Goal: Information Seeking & Learning: Learn about a topic

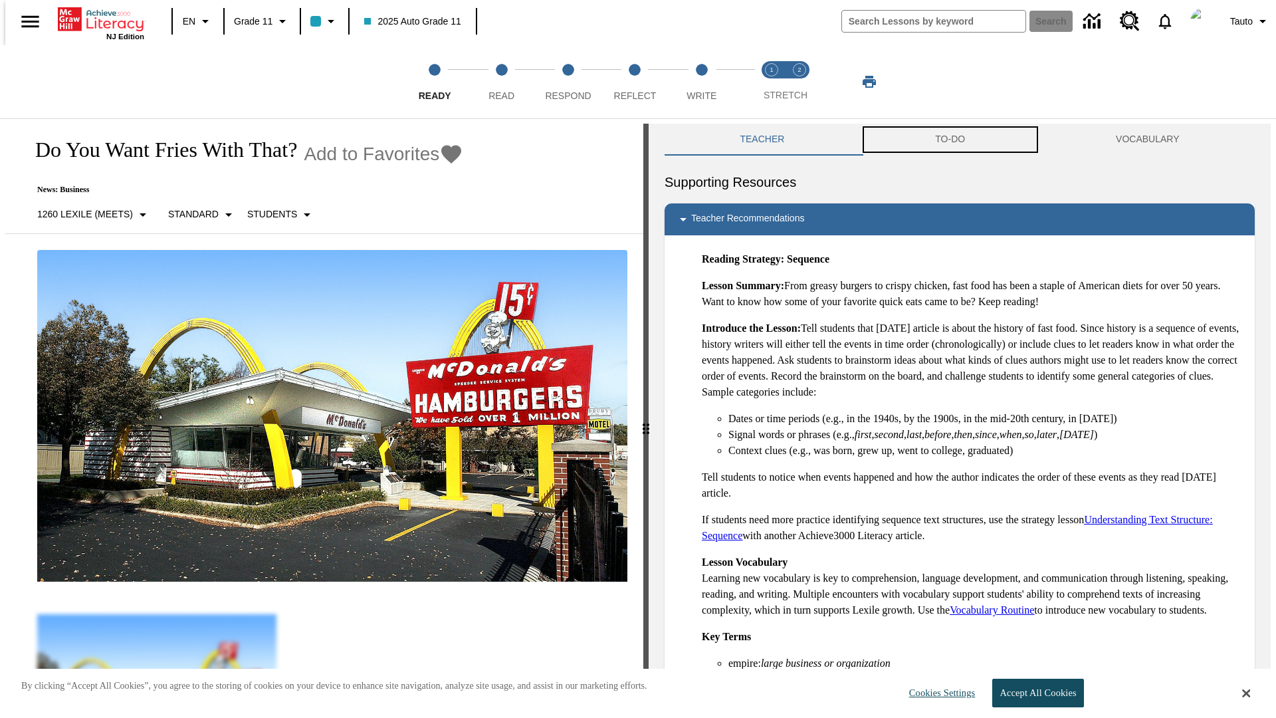
click at [951, 140] on button "TO-DO" at bounding box center [950, 140] width 181 height 32
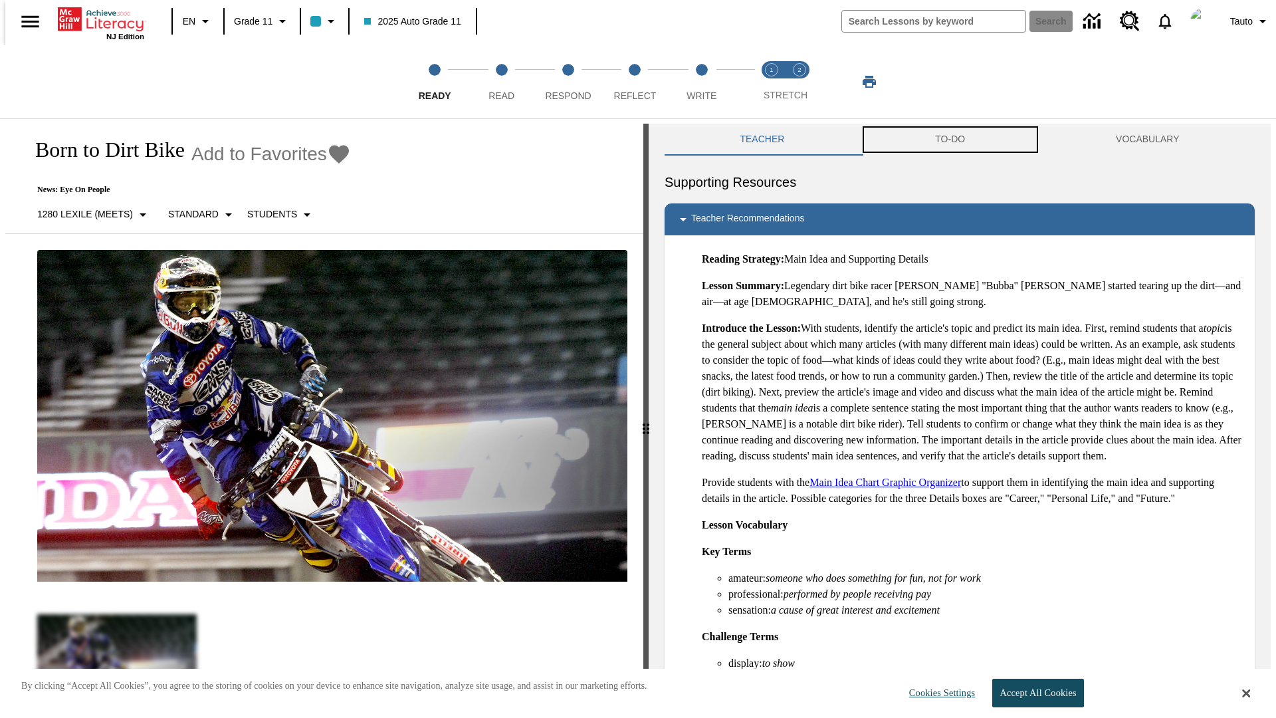
click at [951, 140] on button "TO-DO" at bounding box center [950, 140] width 181 height 32
